Goal: Transaction & Acquisition: Purchase product/service

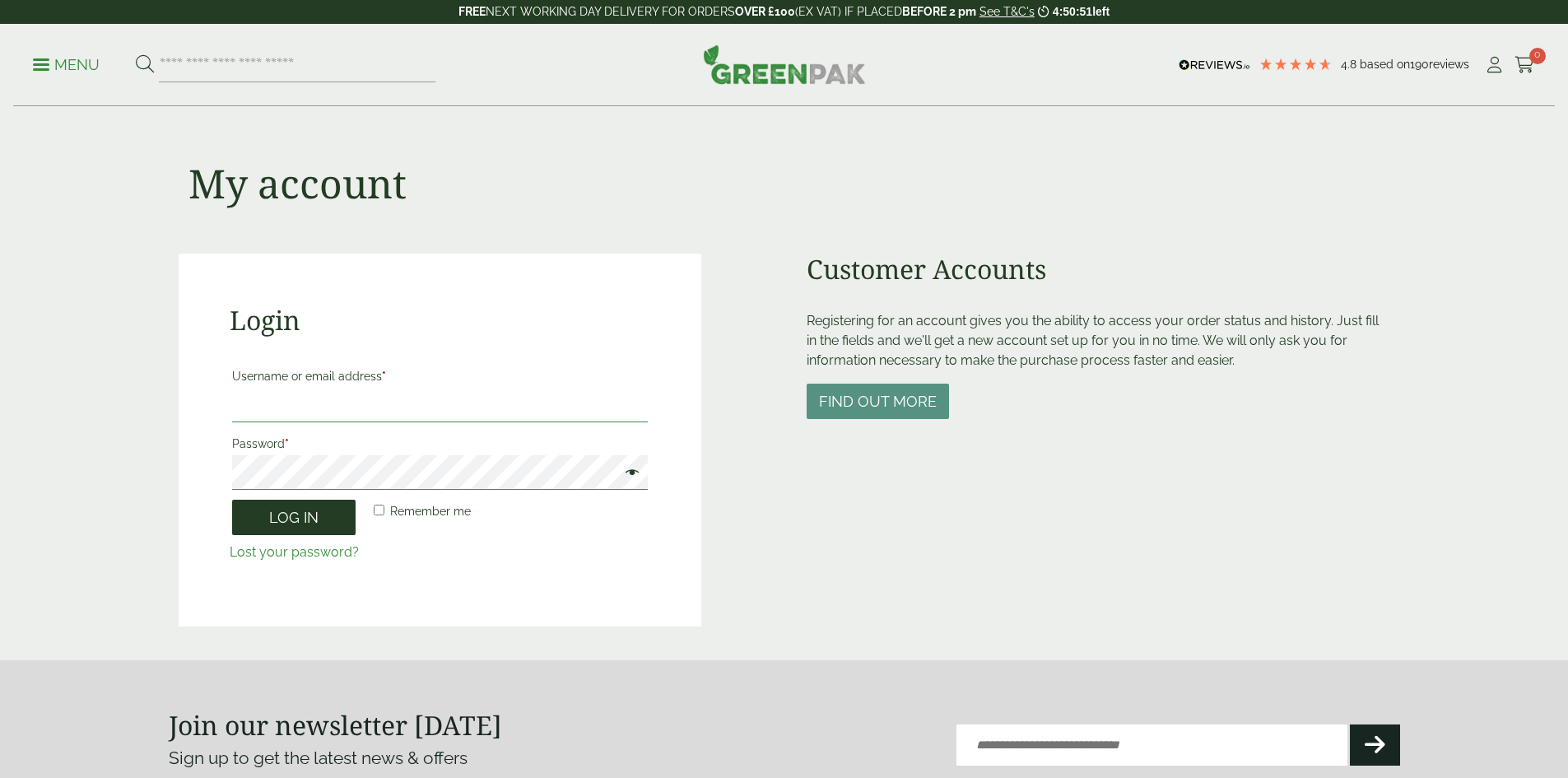
type input "**********"
click at [314, 519] on button "Log in" at bounding box center [293, 518] width 123 height 35
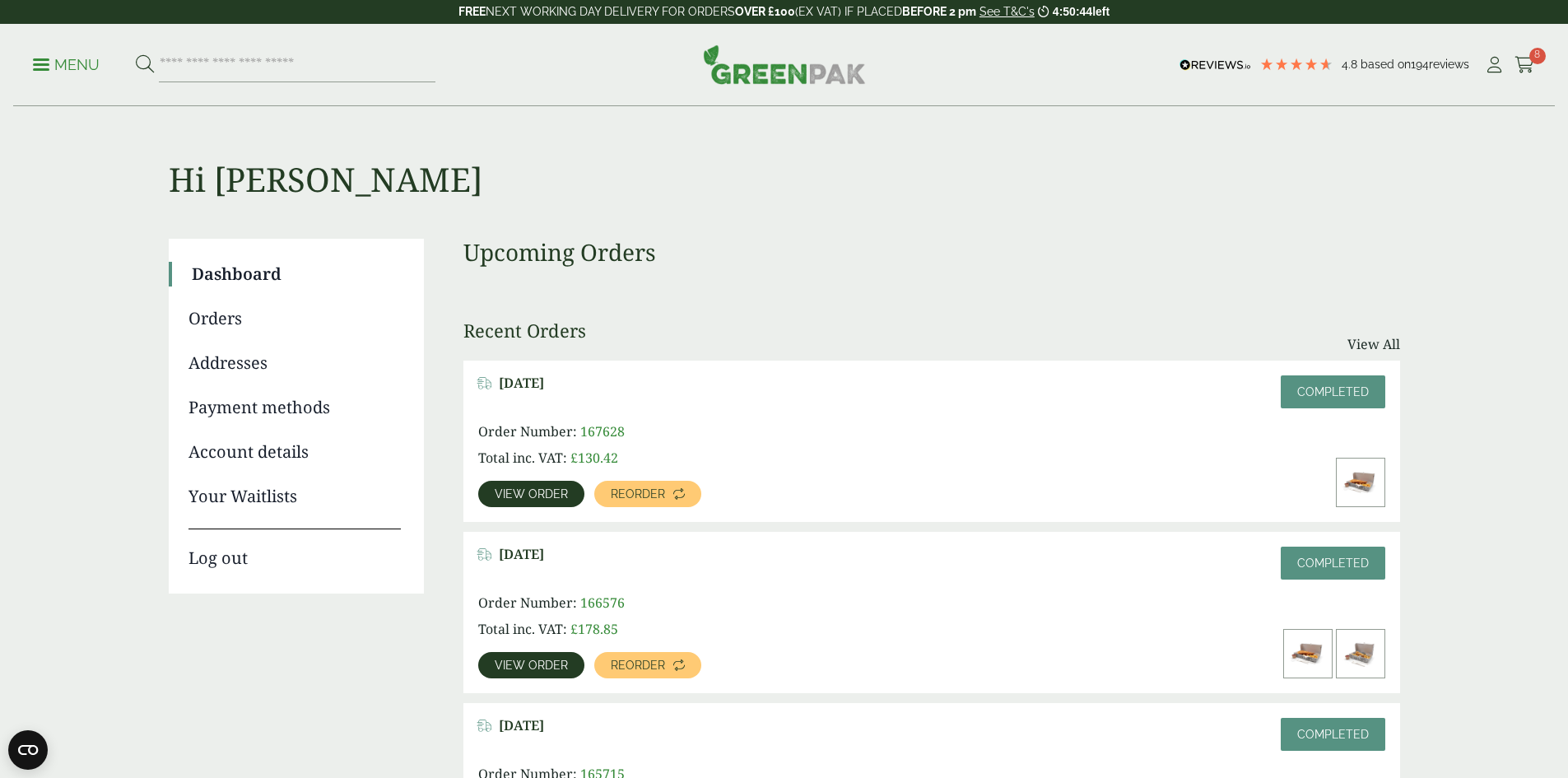
click at [665, 659] on span "Reorder" at bounding box center [637, 665] width 54 height 12
